Goal: Task Accomplishment & Management: Use online tool/utility

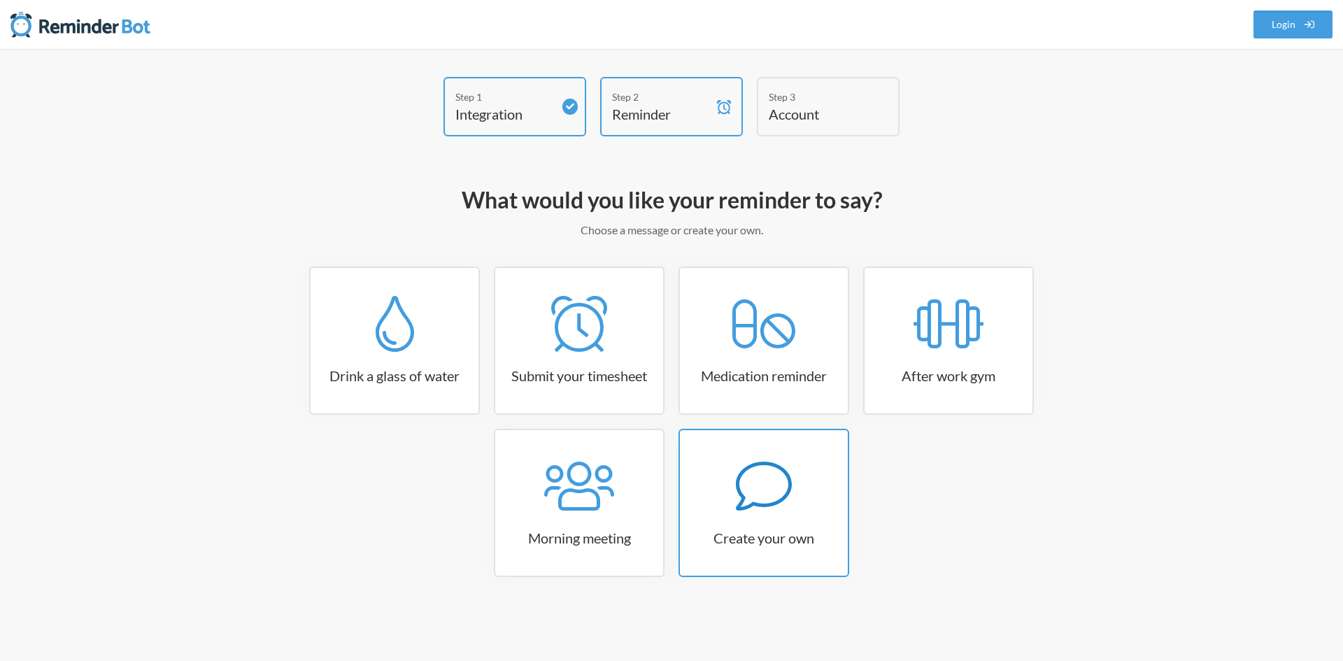
click at [781, 491] on icon at bounding box center [764, 486] width 56 height 56
select select "10:30:00"
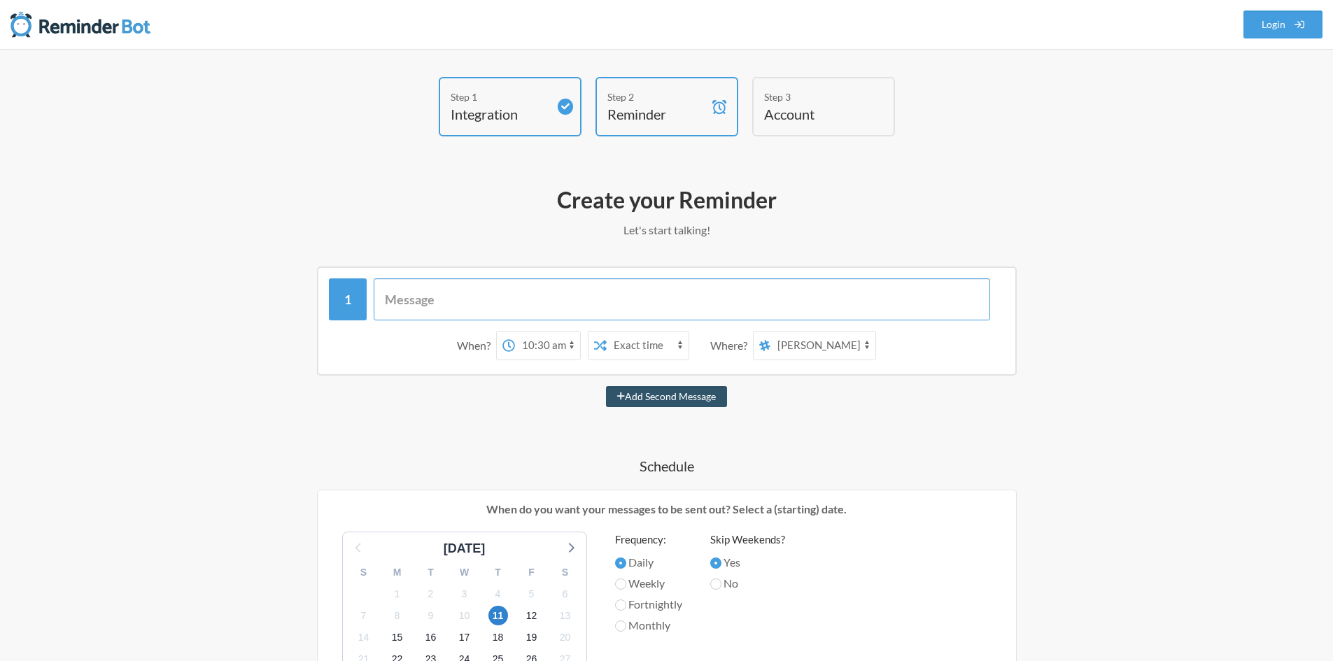
click at [451, 294] on input "text" at bounding box center [682, 299] width 616 height 42
click at [840, 344] on select "all-kineticare-back-care company-updates own-brands sales-[PERSON_NAME] invoice…" at bounding box center [822, 346] width 105 height 28
select select "C09C41KLHQU"
click at [771, 332] on select "all-kineticare-back-care company-updates own-brands sales-[PERSON_NAME] invoice…" at bounding box center [822, 346] width 105 height 28
click at [404, 295] on input "text" at bounding box center [682, 299] width 616 height 42
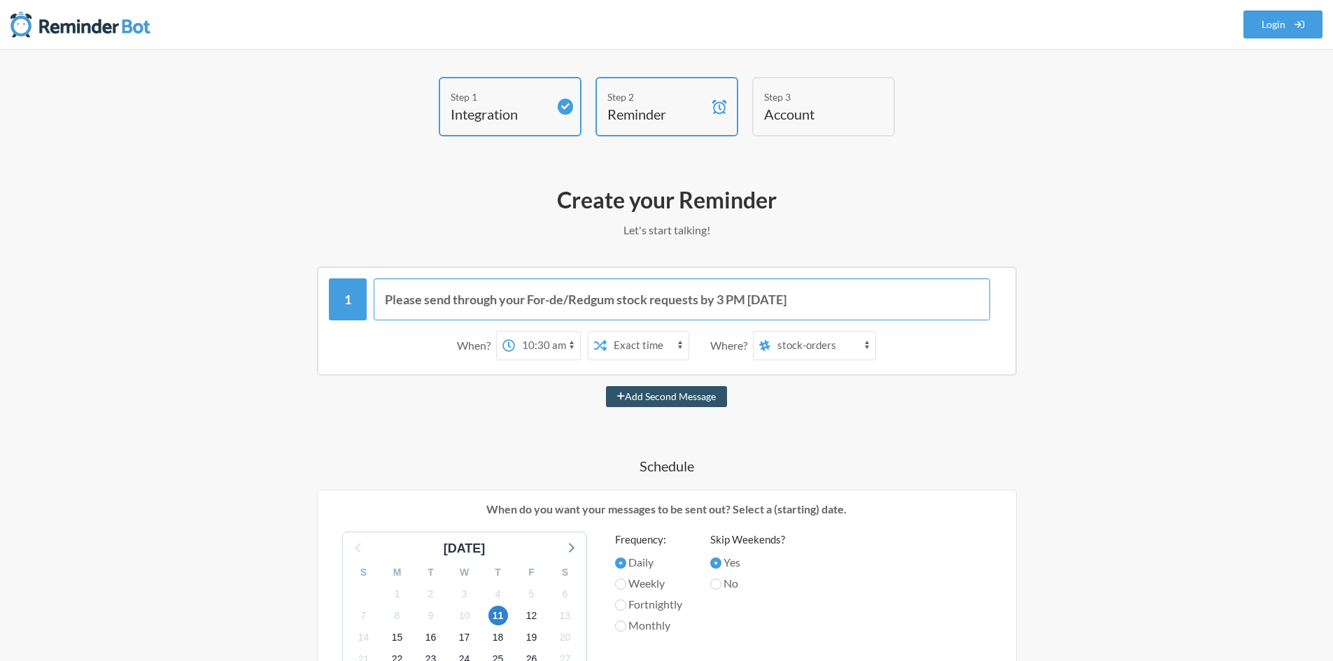
type input "Please send through your For-de/Redgum stock requests by 3 PM [DATE]!"
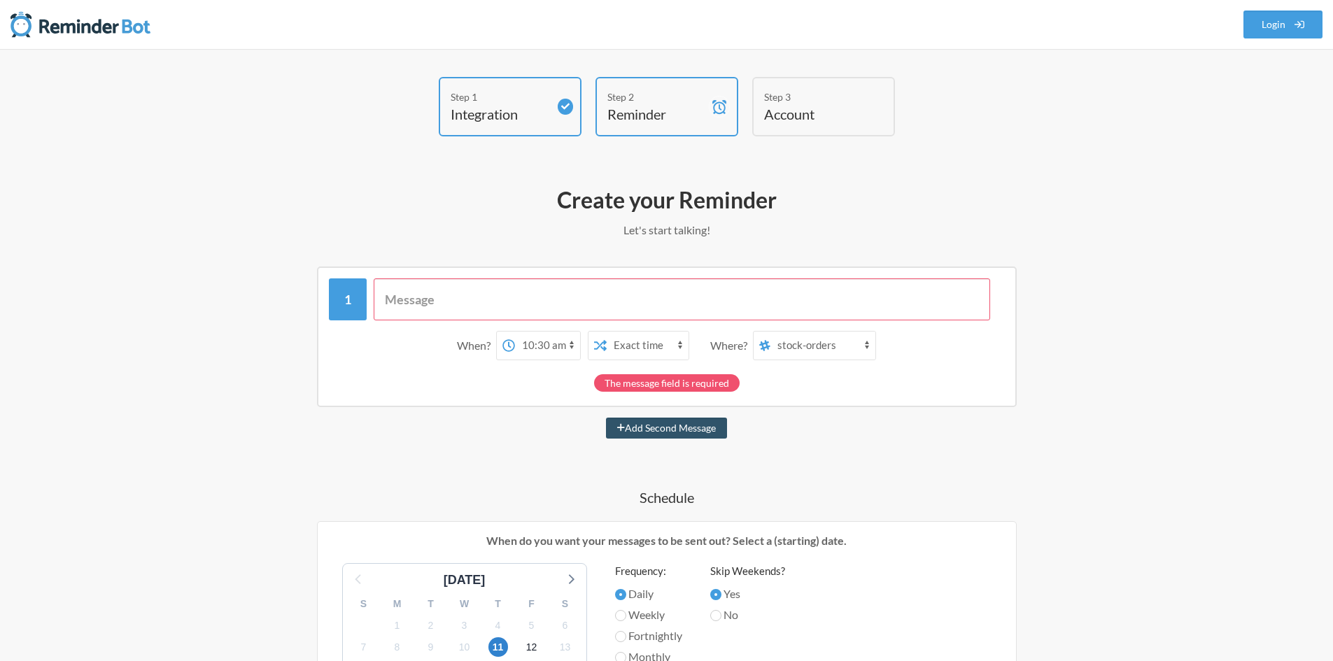
click at [1151, 367] on div "Step 1 Integration Step 2 Reminder Step 3 Account What would you like your remi…" at bounding box center [666, 604] width 1333 height 1110
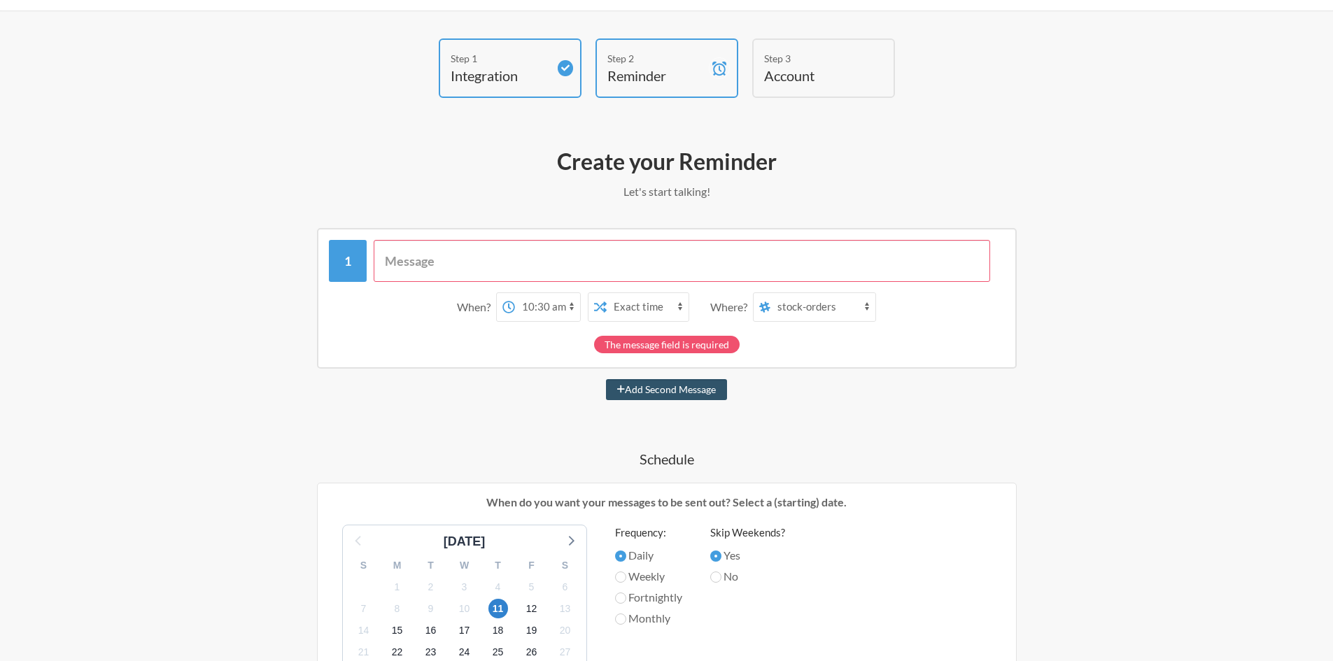
scroll to position [70, 0]
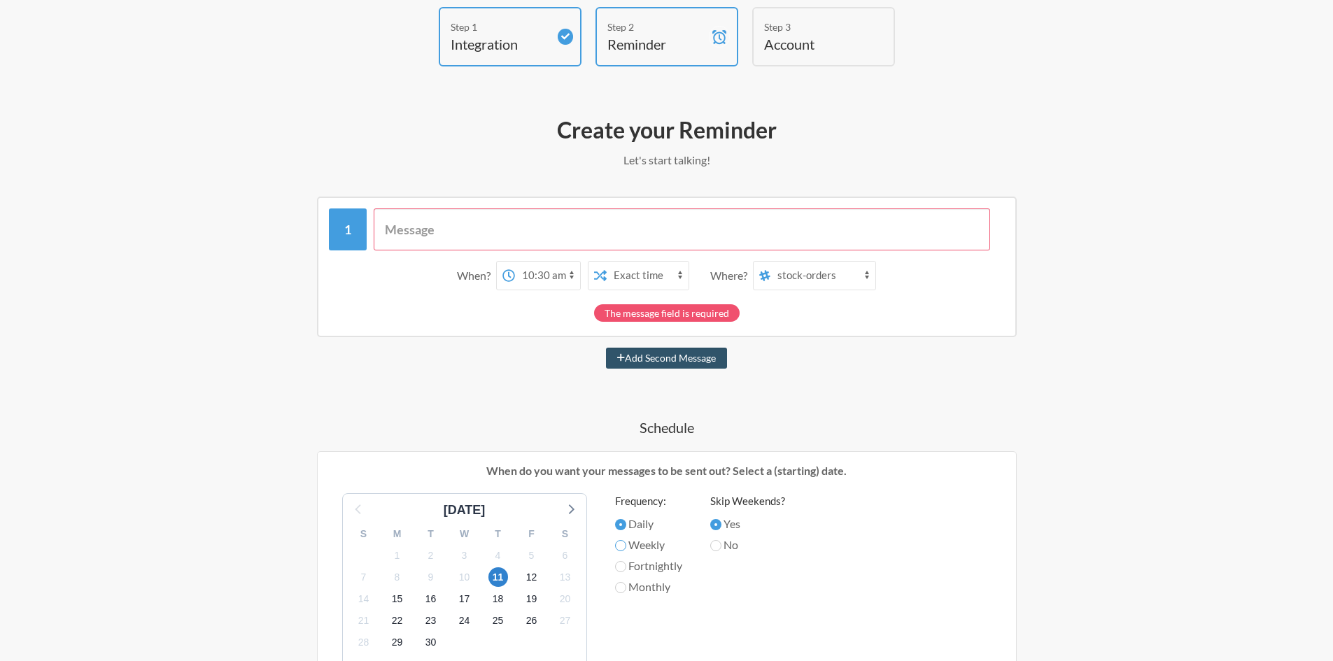
click at [623, 550] on input "Weekly" at bounding box center [620, 545] width 11 height 11
radio input "true"
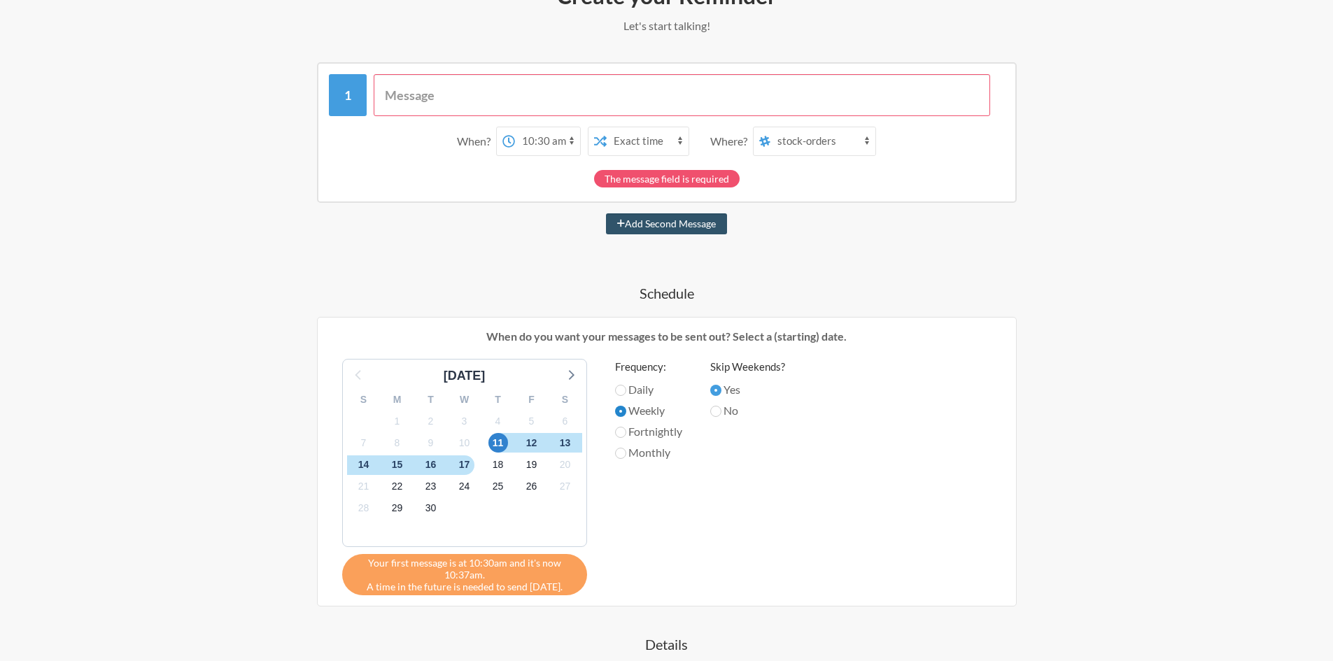
scroll to position [210, 0]
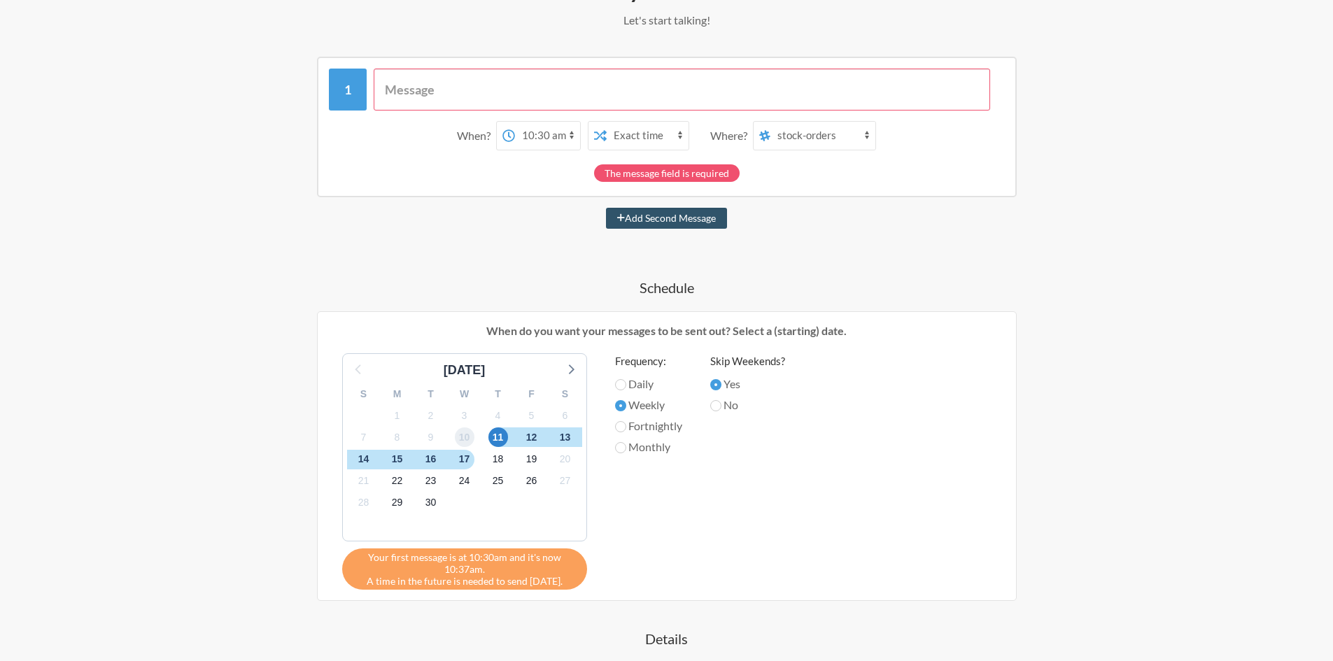
click at [464, 437] on span "10" at bounding box center [465, 437] width 20 height 20
click at [465, 460] on span "17" at bounding box center [465, 460] width 20 height 20
click at [462, 438] on span "10" at bounding box center [465, 437] width 20 height 20
click at [537, 135] on select "12:00 am 12:15 am 12:30 am 12:45 am 1:00 am 1:15 am 1:30 am 1:45 am 2:00 am 2:1…" at bounding box center [547, 136] width 65 height 28
select select "10:45:00"
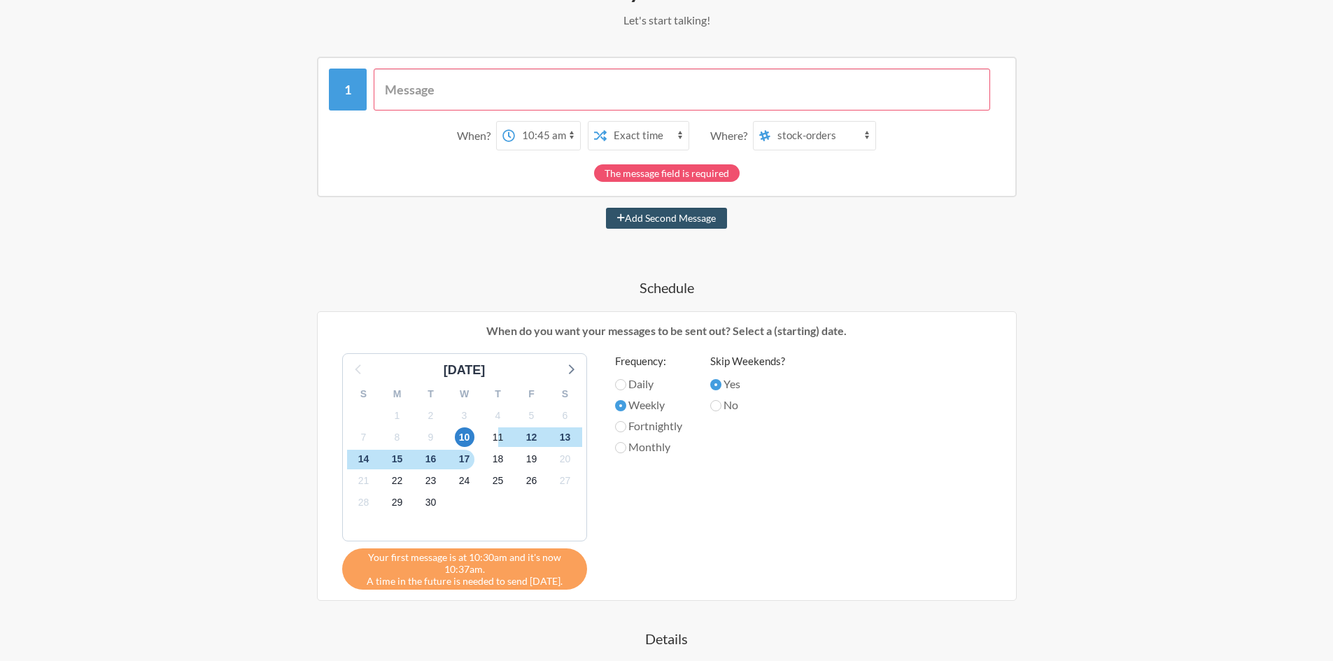
click at [515, 122] on select "12:00 am 12:15 am 12:30 am 12:45 am 1:00 am 1:15 am 1:30 am 1:45 am 2:00 am 2:1…" at bounding box center [547, 136] width 65 height 28
click at [844, 258] on div "When? 12:00 am 12:15 am 12:30 am 12:45 am 1:00 am 1:15 am 1:30 am 1:45 am 2:00 …" at bounding box center [667, 461] width 812 height 808
click at [505, 90] on input "text" at bounding box center [682, 90] width 616 height 42
paste input "Please send through your For-de/Redgum stock requests by 3:00 PM [DATE]."
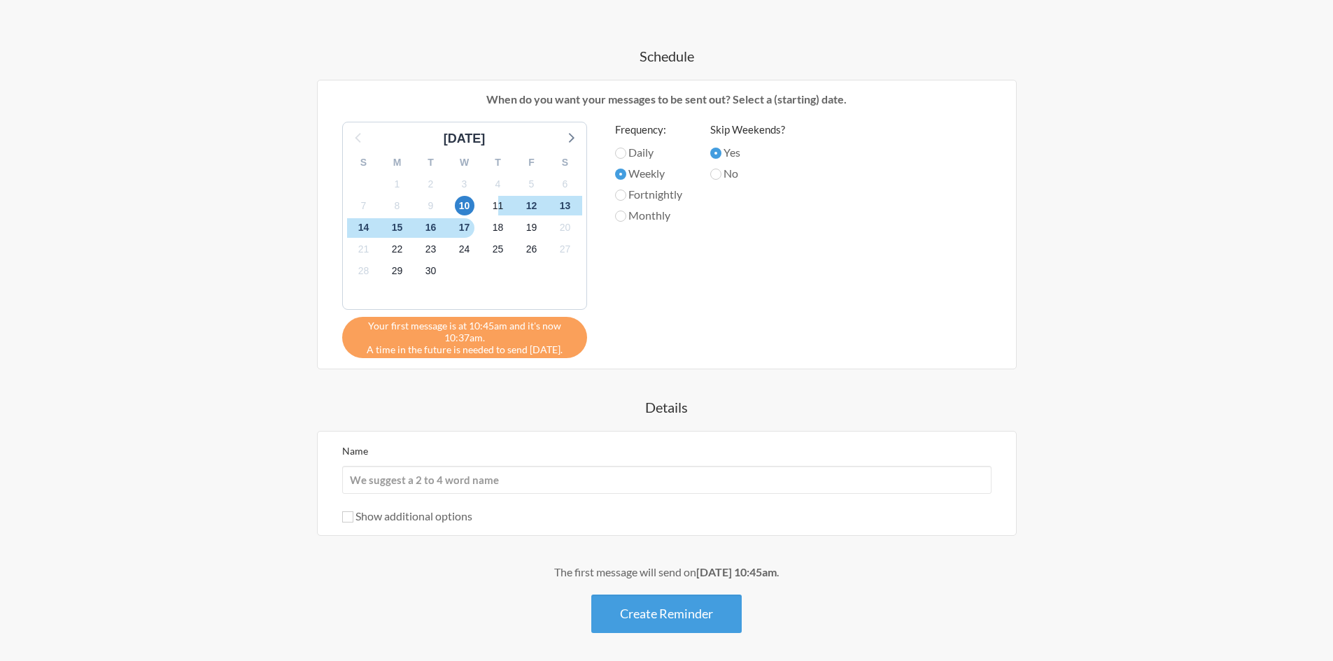
scroll to position [420, 0]
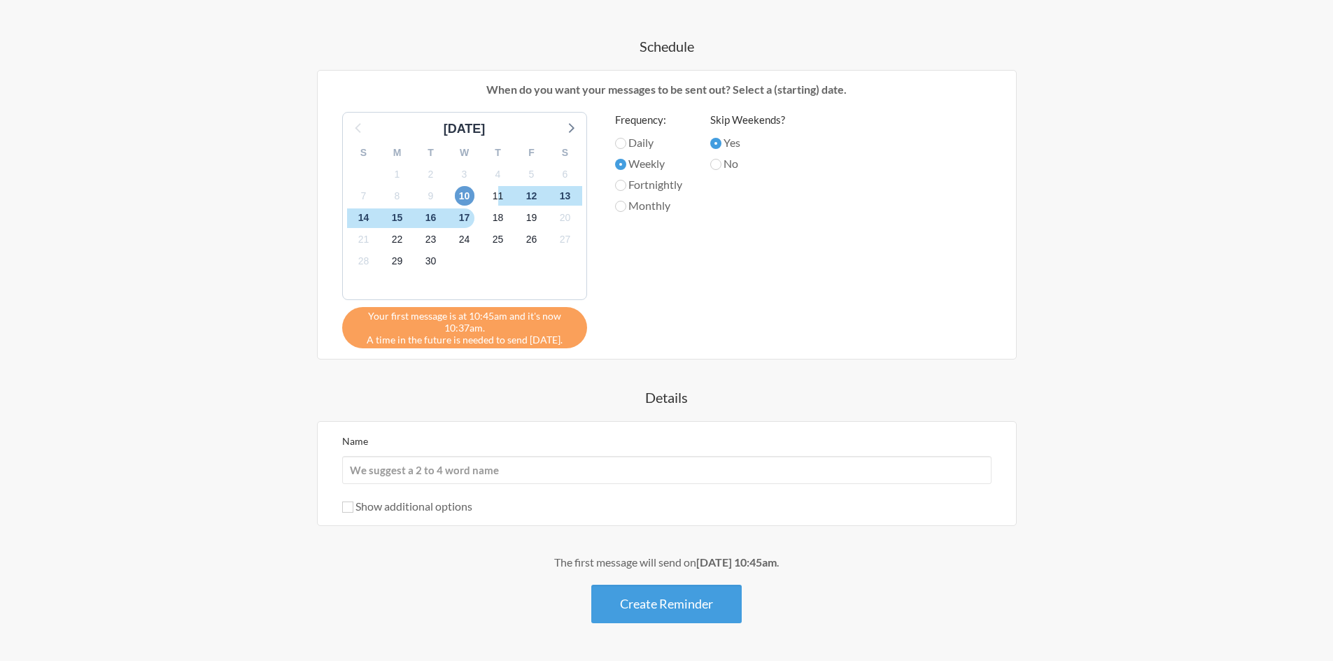
type input "Please send through your For-de/Redgum stock requests by 3:00 PM [DATE]."
click at [466, 199] on span "10" at bounding box center [465, 196] width 20 height 20
click at [622, 141] on input "Daily" at bounding box center [620, 143] width 11 height 11
radio input "true"
click at [621, 164] on input "Weekly" at bounding box center [620, 164] width 11 height 11
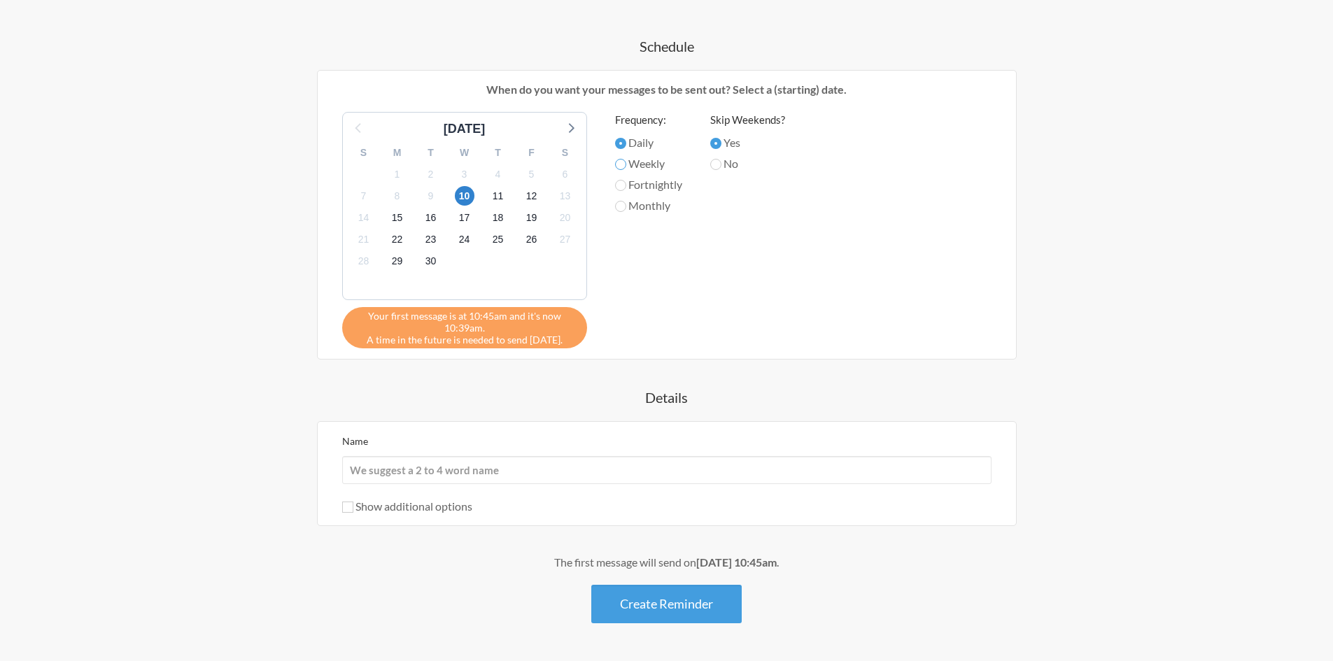
radio input "true"
drag, startPoint x: 460, startPoint y: 194, endPoint x: 472, endPoint y: 200, distance: 13.5
click at [459, 194] on span "10" at bounding box center [465, 196] width 20 height 20
click at [491, 196] on span "11" at bounding box center [498, 196] width 20 height 20
click at [464, 194] on span "10" at bounding box center [465, 196] width 20 height 20
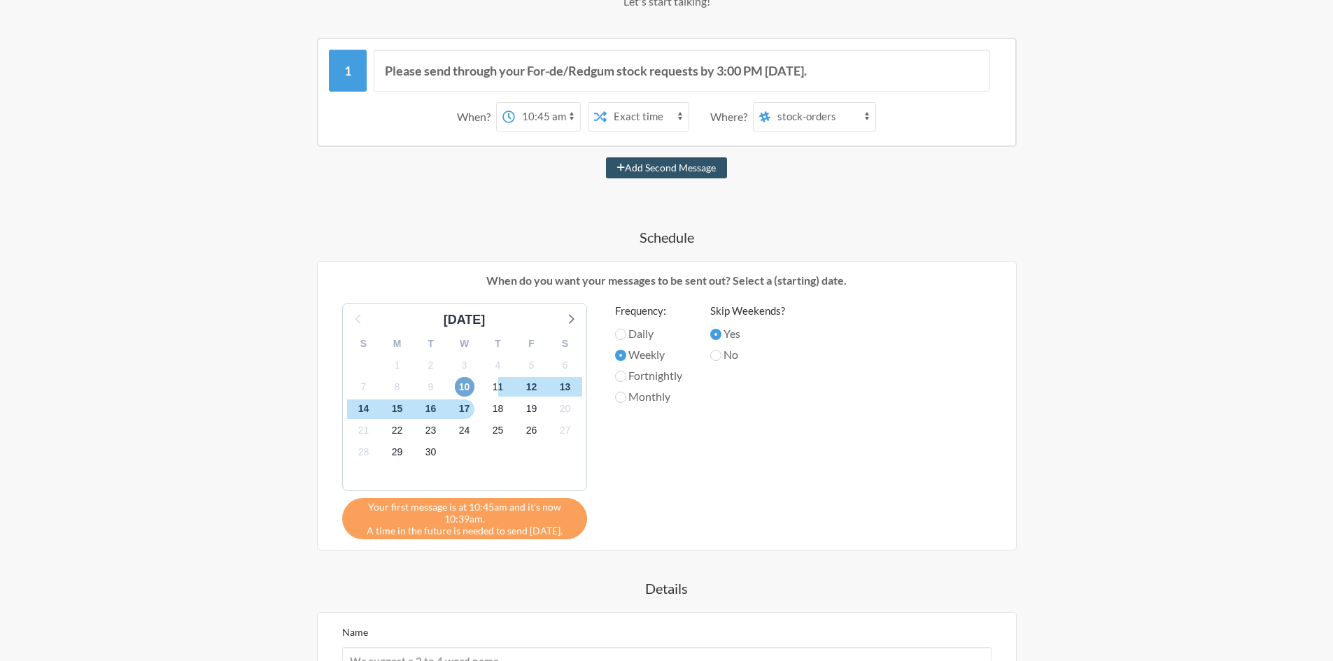
scroll to position [140, 0]
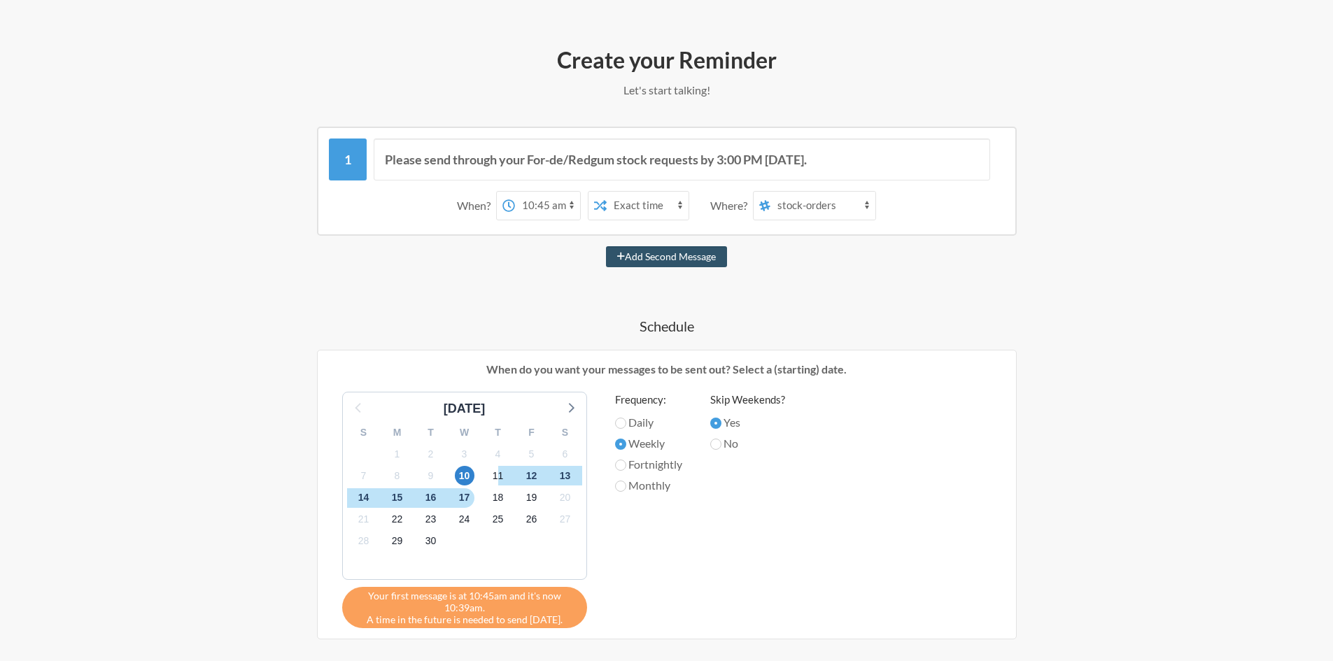
click at [549, 204] on select "12:00 am 12:15 am 12:30 am 12:45 am 1:00 am 1:15 am 1:30 am 1:45 am 2:00 am 2:1…" at bounding box center [547, 206] width 65 height 28
select select "13:00:00"
click at [515, 192] on select "12:00 am 12:15 am 12:30 am 12:45 am 1:00 am 1:15 am 1:30 am 1:45 am 2:00 am 2:1…" at bounding box center [547, 206] width 65 height 28
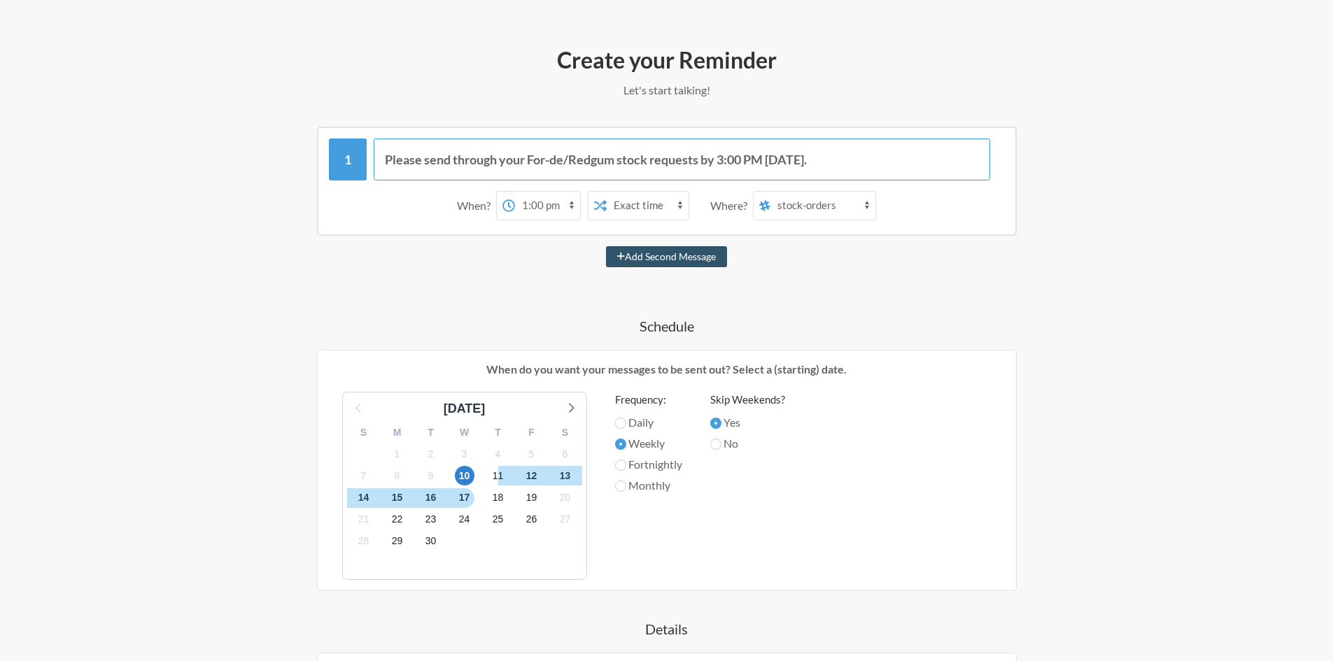
click at [724, 158] on input "Please send through your For-de/Redgum stock requests by 3:00 PM [DATE]." at bounding box center [682, 160] width 616 height 42
type input "Please send through your For-de/Redgum stock requests by 4:00 PM [DATE]."
click at [527, 204] on select "12:00 am 12:15 am 12:30 am 12:45 am 1:00 am 1:15 am 1:30 am 1:45 am 2:00 am 2:1…" at bounding box center [547, 206] width 65 height 28
select select "11:00:00"
click at [515, 192] on select "12:00 am 12:15 am 12:30 am 12:45 am 1:00 am 1:15 am 1:30 am 1:45 am 2:00 am 2:1…" at bounding box center [547, 206] width 65 height 28
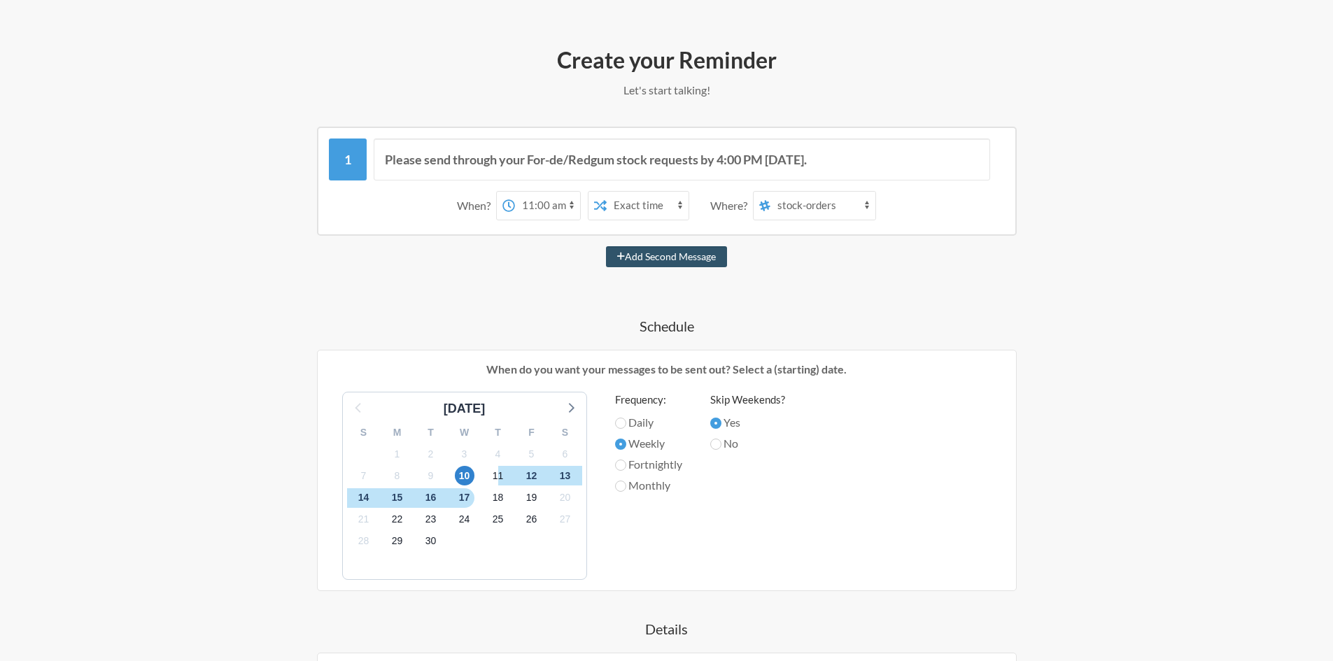
click at [521, 297] on div "Please send through your For-de/Redgum stock requests by 4:00 PM [DATE]. When? …" at bounding box center [667, 491] width 812 height 728
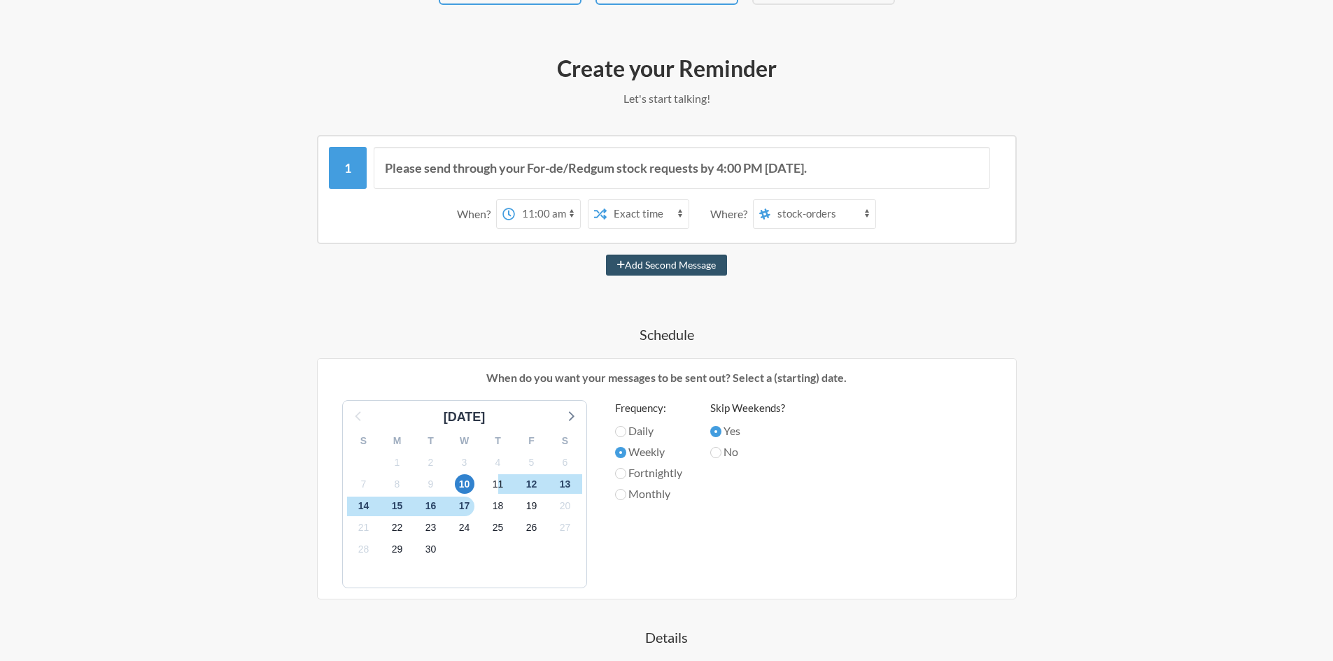
scroll to position [0, 0]
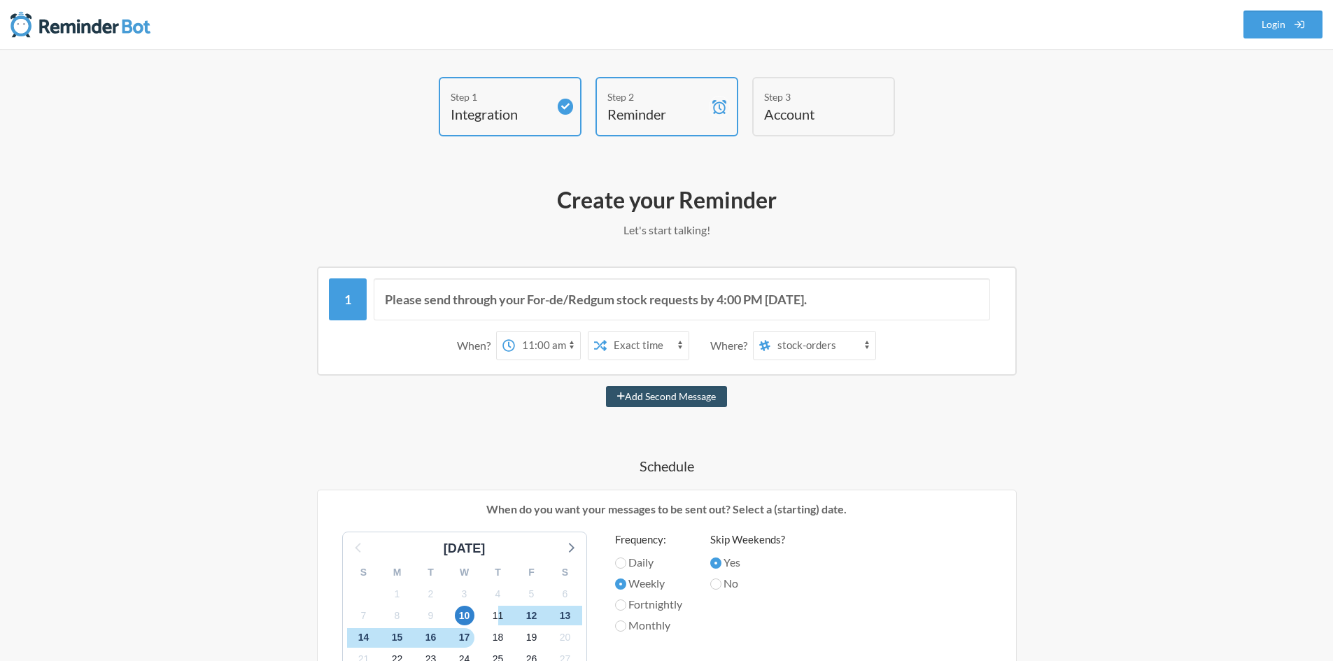
click at [839, 343] on select "all-kineticare-back-care company-updates own-brands sales-[PERSON_NAME] invoice…" at bounding box center [822, 346] width 105 height 28
select select "D09EEJ3R93L"
click at [771, 332] on select "all-kineticare-back-care company-updates own-brands sales-[PERSON_NAME] invoice…" at bounding box center [822, 346] width 105 height 28
click at [917, 426] on div "Please send through your For-de/Redgum stock requests by 4:00 PM [DATE]. When? …" at bounding box center [667, 631] width 812 height 728
click at [917, 425] on div "Please send through your For-de/Redgum stock requests by 4:00 PM [DATE]. When? …" at bounding box center [667, 631] width 812 height 728
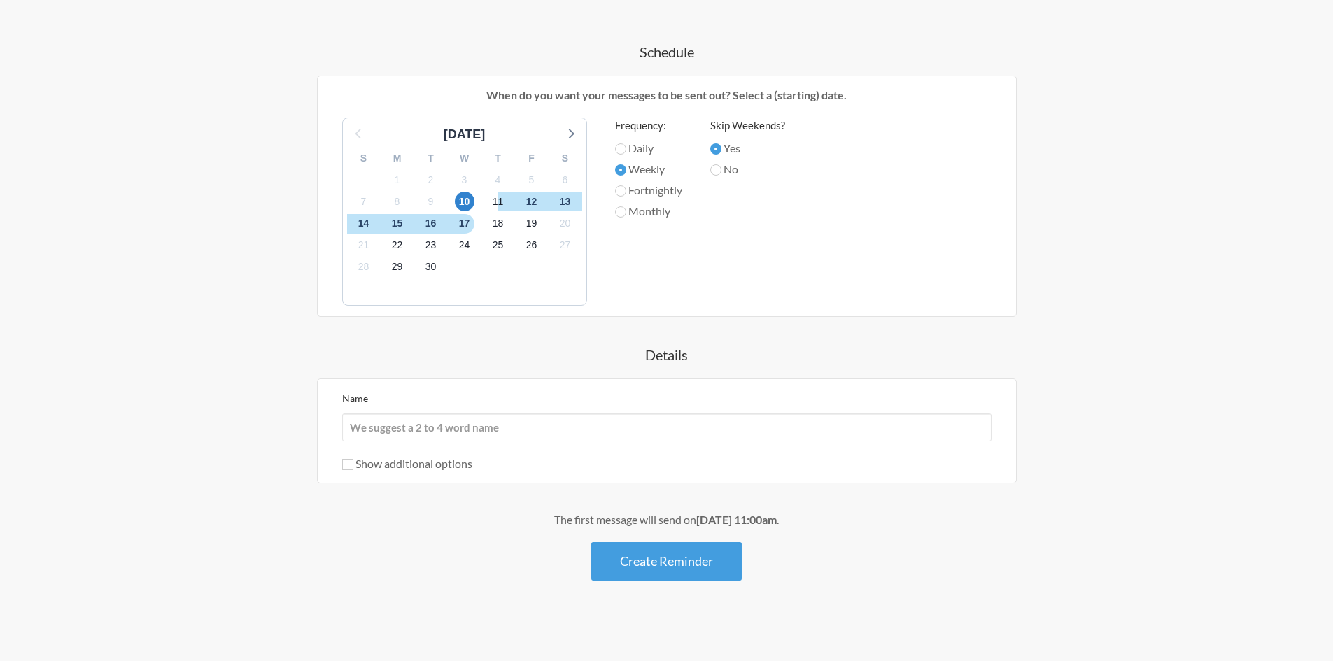
scroll to position [418, 0]
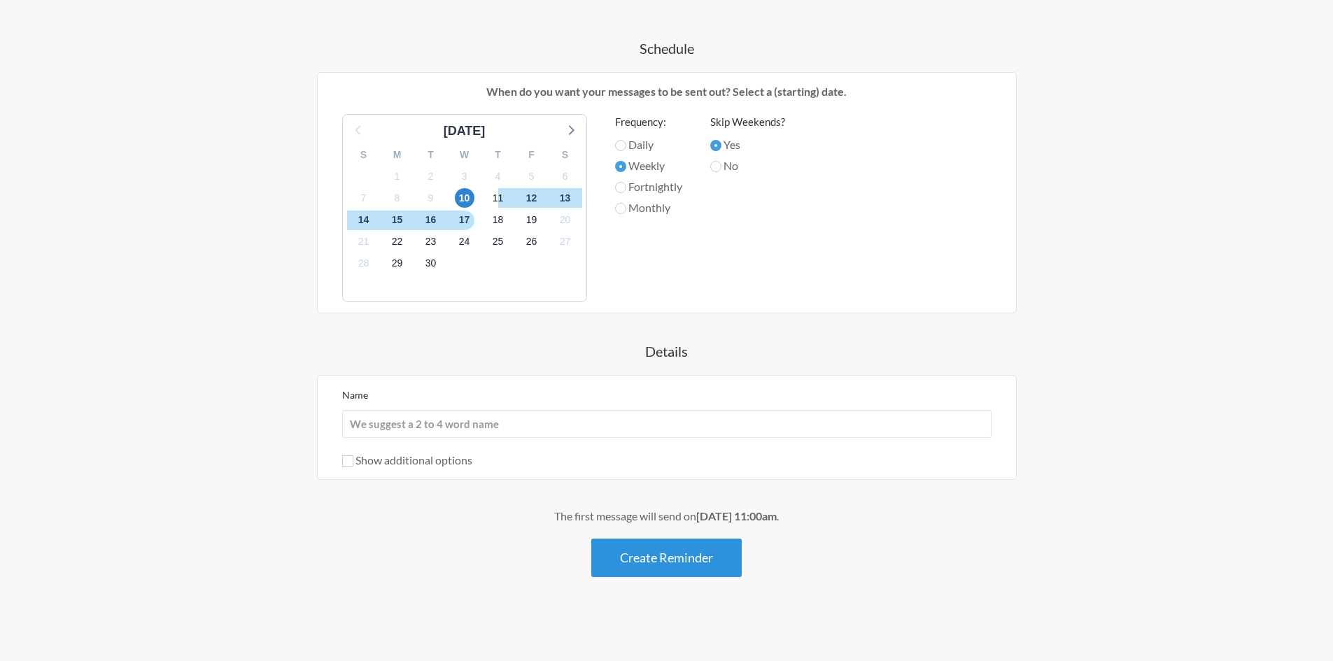
click at [693, 566] on button "Create Reminder" at bounding box center [666, 558] width 150 height 38
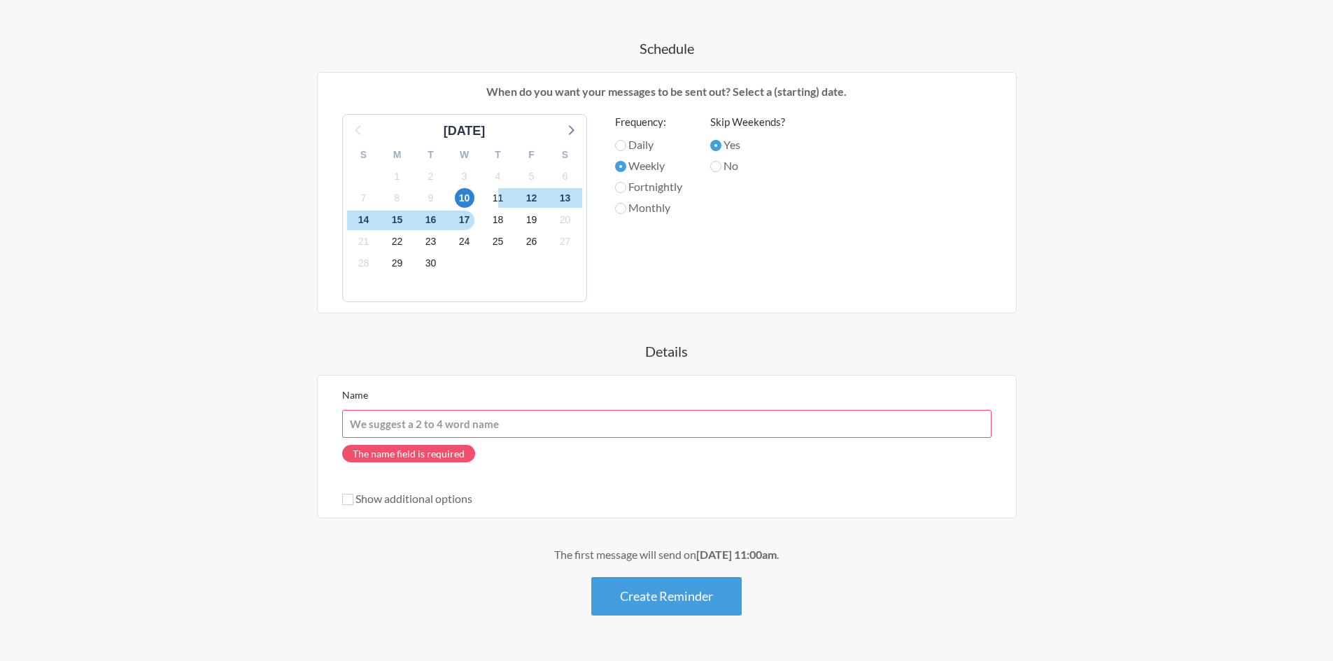
click at [566, 430] on input "Name" at bounding box center [666, 424] width 649 height 28
click at [609, 479] on div "Name The name field is required Show additional options Hide this reminder from…" at bounding box center [666, 446] width 649 height 121
click at [574, 425] on input "Name" at bounding box center [666, 424] width 649 height 28
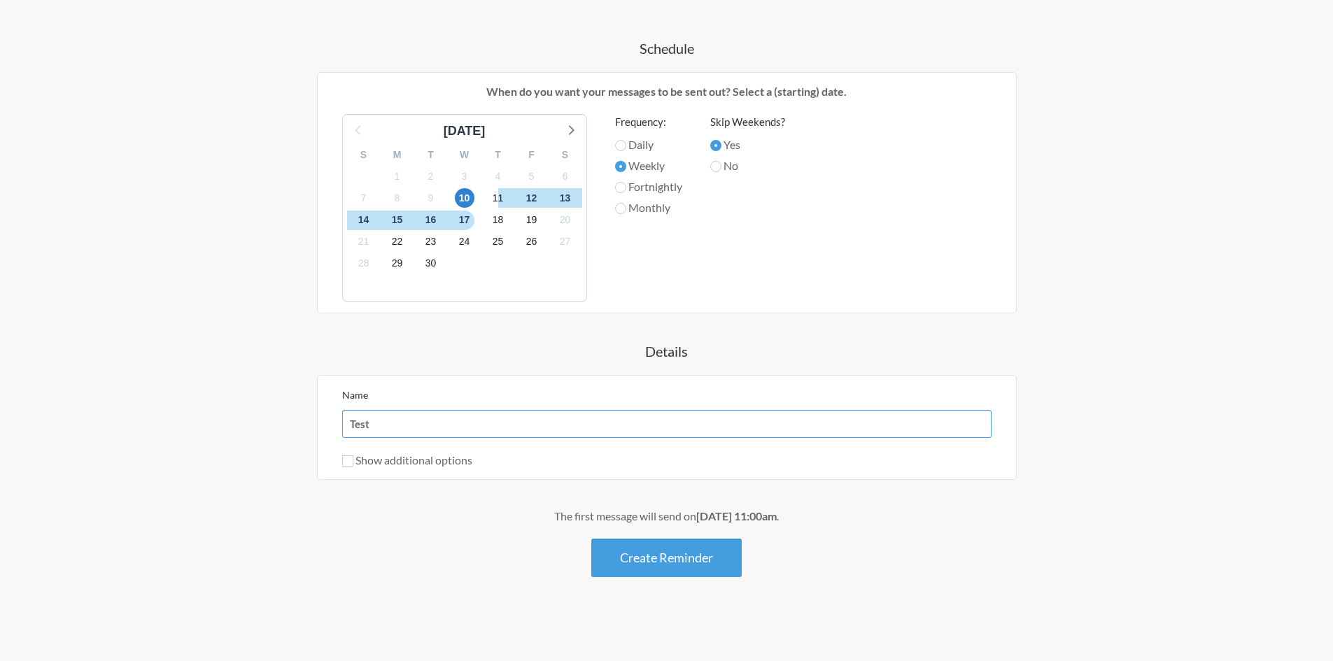
type input "Test"
click at [677, 560] on button "Create Reminder" at bounding box center [666, 558] width 150 height 38
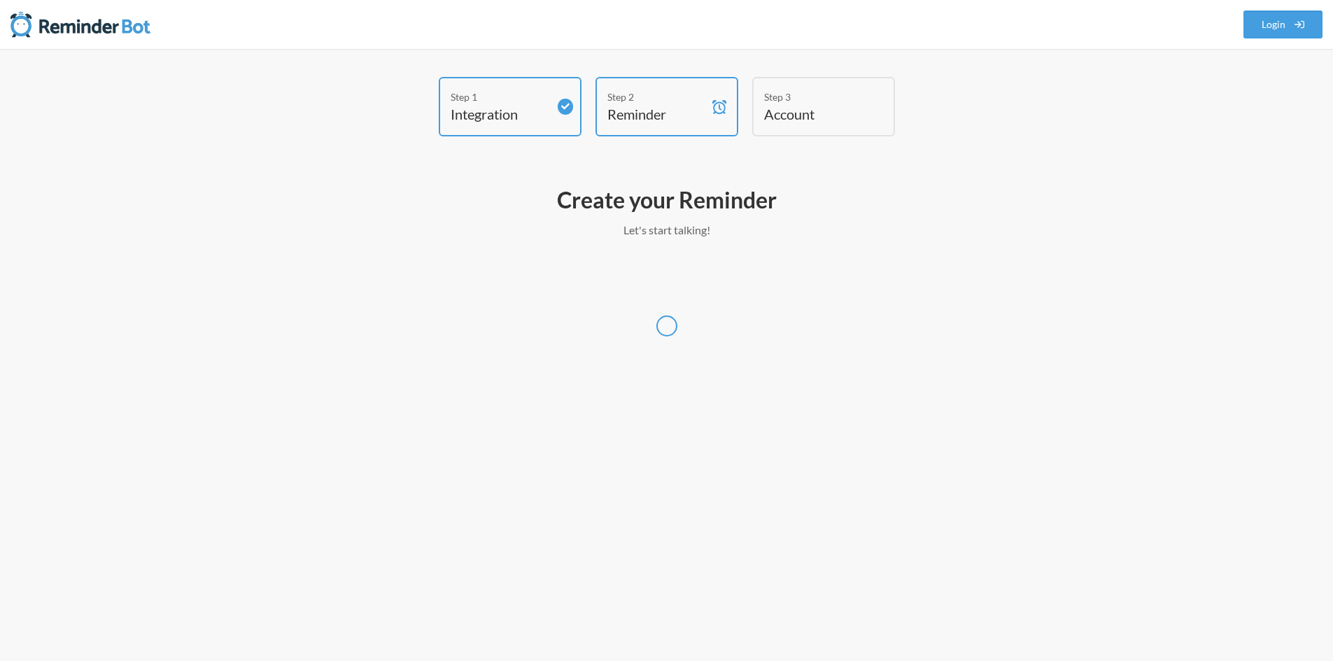
scroll to position [0, 0]
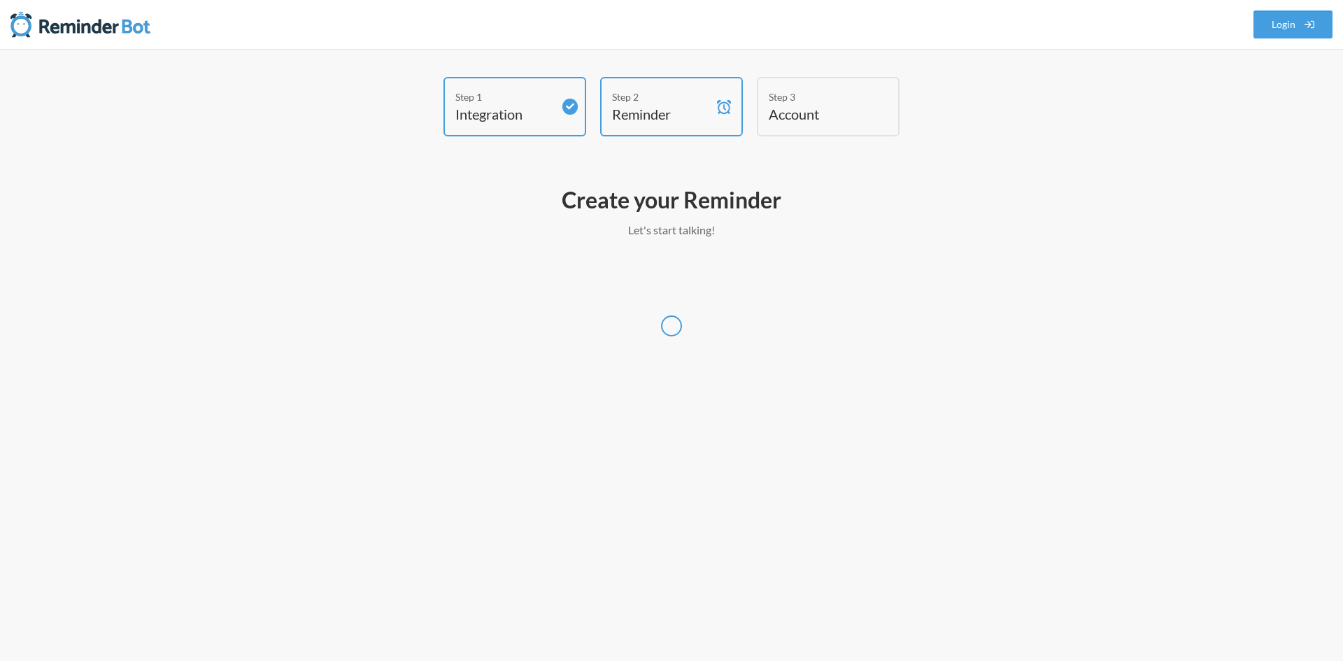
select select "[GEOGRAPHIC_DATA]/[GEOGRAPHIC_DATA]"
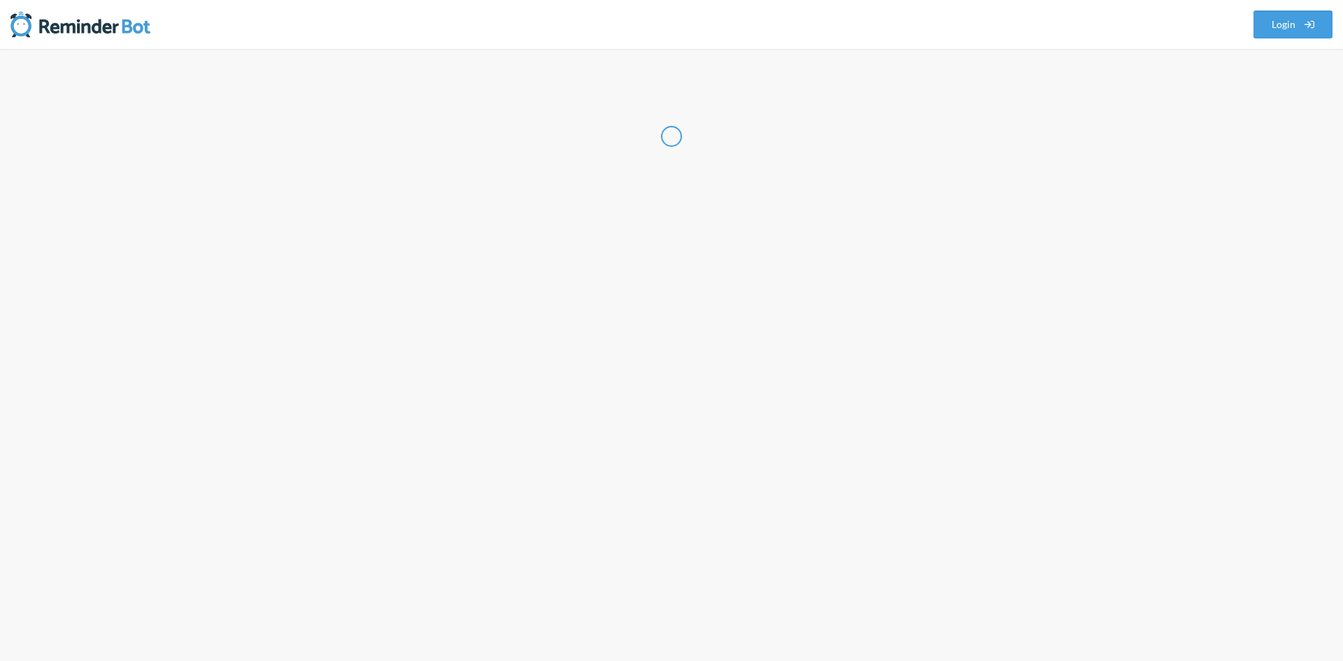
select select "PH"
